Goal: Information Seeking & Learning: Check status

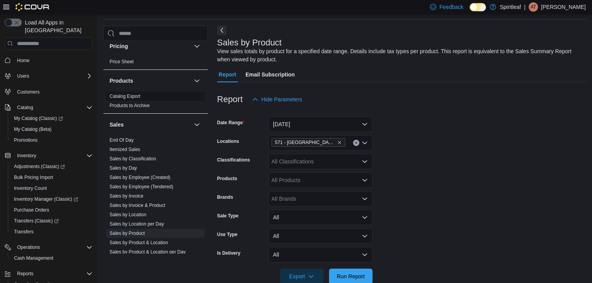
scroll to position [589, 0]
